Goal: Task Accomplishment & Management: Complete application form

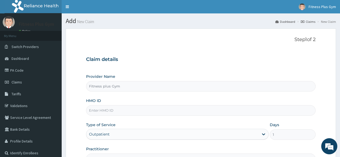
click at [136, 105] on input "HMO ID" at bounding box center [201, 110] width 230 height 10
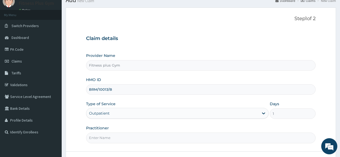
scroll to position [63, 0]
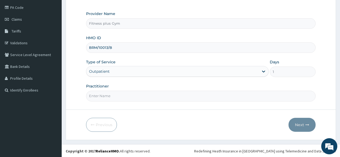
type input "BRM/10013/B"
click at [118, 97] on input "Practitioner" at bounding box center [201, 96] width 230 height 10
type input "FITNESSPLUS"
click at [306, 123] on icon "button" at bounding box center [308, 125] width 4 height 4
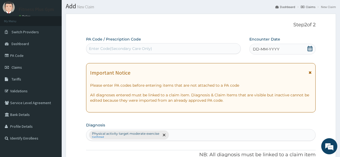
scroll to position [0, 0]
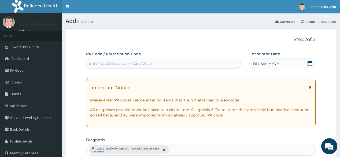
click at [175, 66] on div "Enter Code(Secondary Care Only)" at bounding box center [163, 63] width 154 height 9
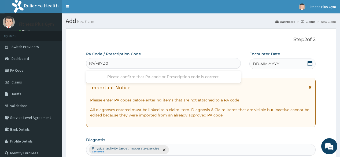
type input "PA/F97D0C"
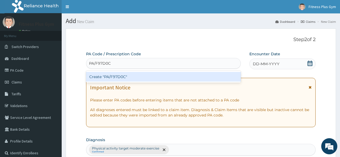
click at [114, 73] on div "Create "PA/F97D0C"" at bounding box center [163, 77] width 155 height 10
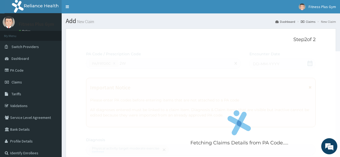
type input "2W"
drag, startPoint x: 109, startPoint y: 112, endPoint x: 112, endPoint y: 133, distance: 21.8
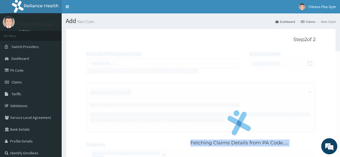
scroll to position [102, 0]
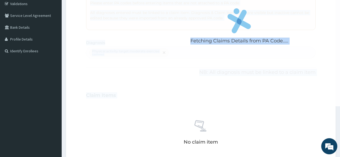
drag, startPoint x: 112, startPoint y: 133, endPoint x: 121, endPoint y: 167, distance: 34.8
click at [121, 157] on html "R EL Toggle navigation Fitness Plus Gym Fitness Plus Gym - [EMAIL_ADDRESS][DOMA…" at bounding box center [170, 94] width 340 height 392
